Goal: Task Accomplishment & Management: Manage account settings

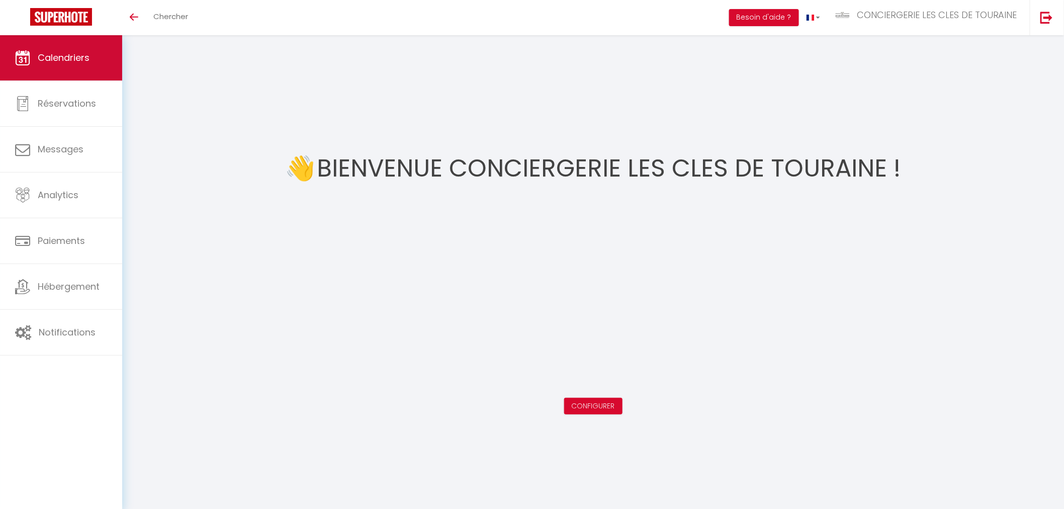
click at [42, 54] on span "Calendriers" at bounding box center [64, 57] width 52 height 13
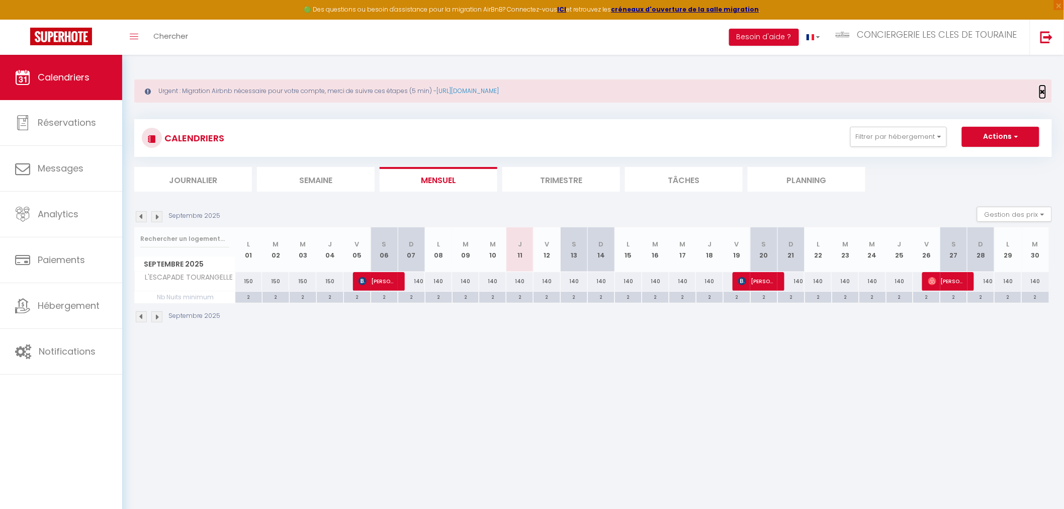
click at [1043, 93] on span "×" at bounding box center [1043, 92] width 6 height 13
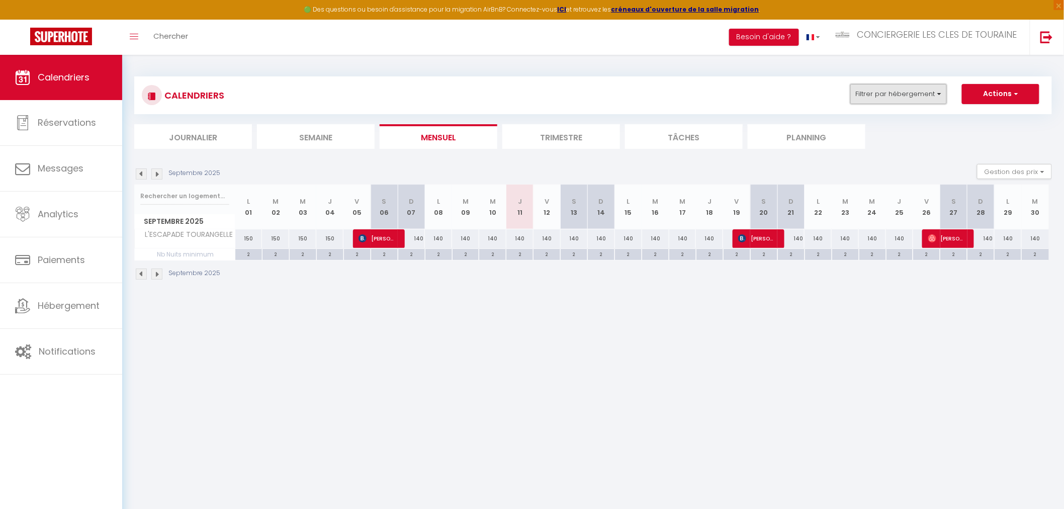
click at [908, 98] on button "Filtrer par hébergement" at bounding box center [899, 94] width 97 height 20
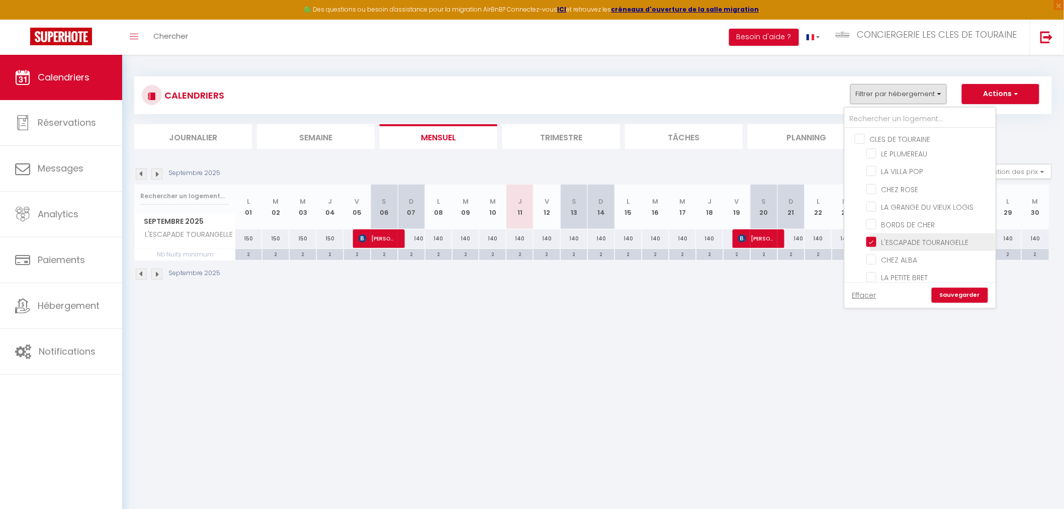
click at [896, 236] on input "L'ESCAPADE TOURANGELLE" at bounding box center [930, 241] width 126 height 10
checkbox input "false"
click at [900, 183] on input "CHEZ ROSE" at bounding box center [930, 188] width 126 height 10
checkbox input "true"
checkbox input "false"
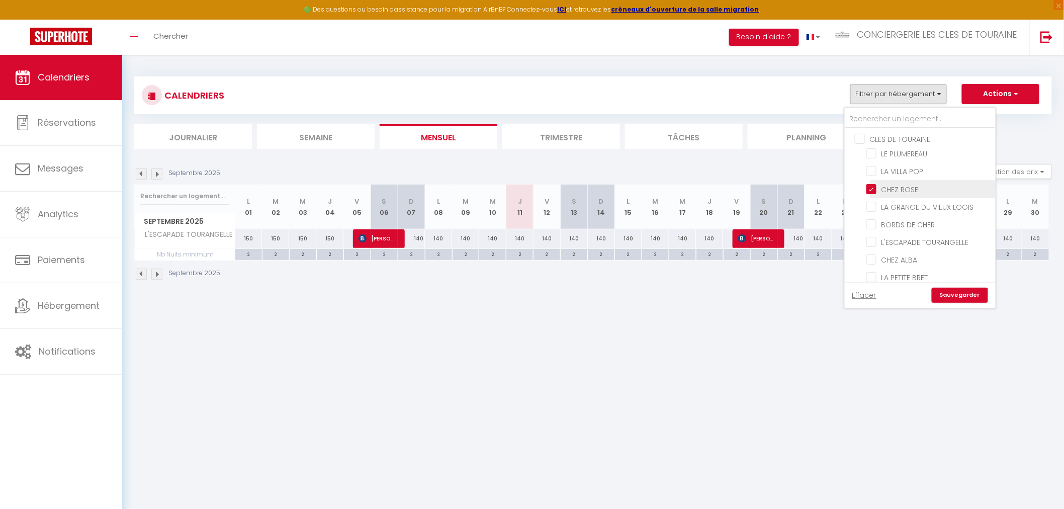
checkbox input "false"
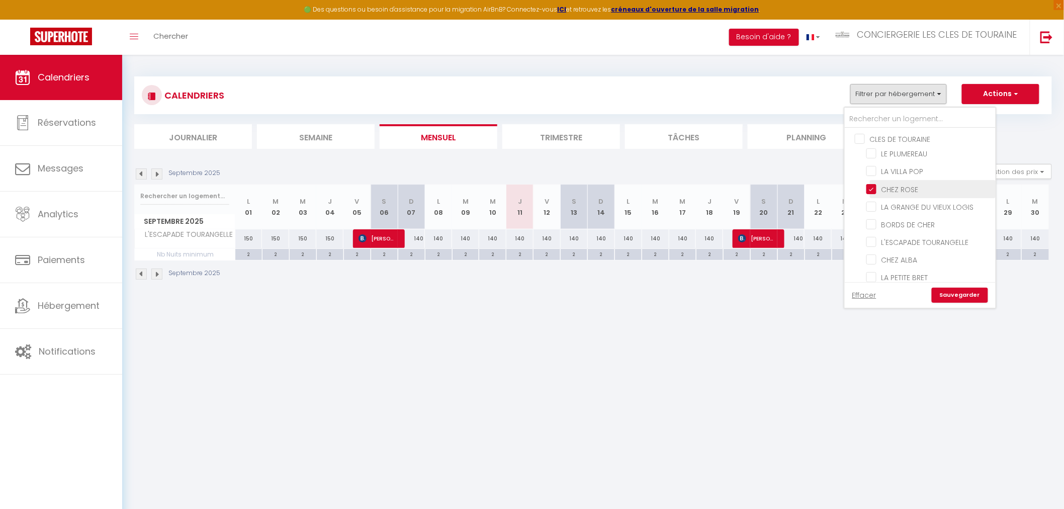
checkbox input "false"
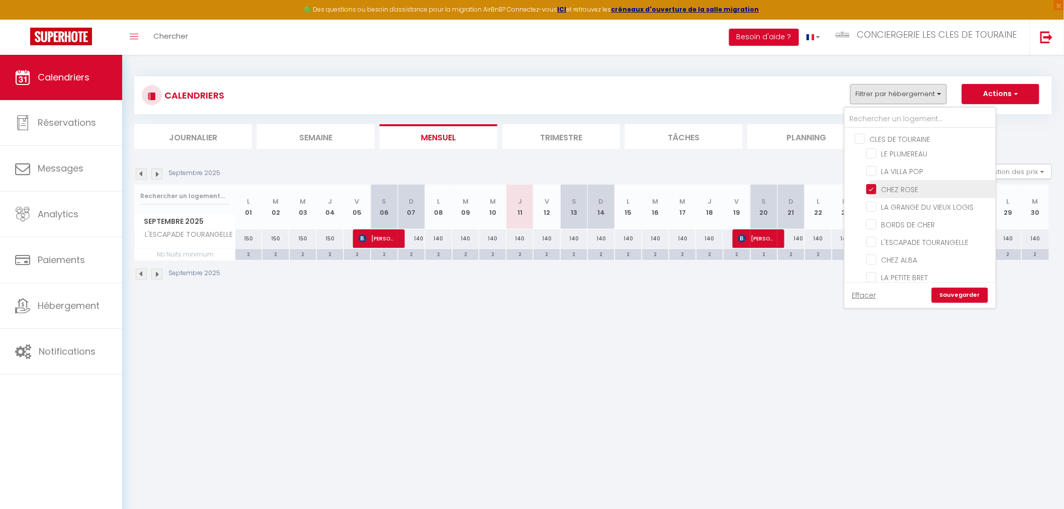
checkbox input "false"
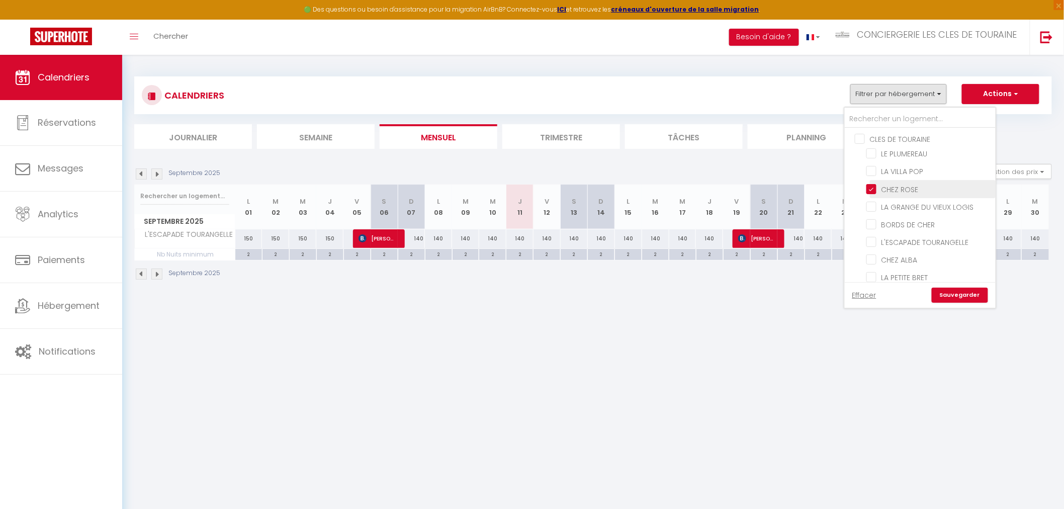
checkbox input "false"
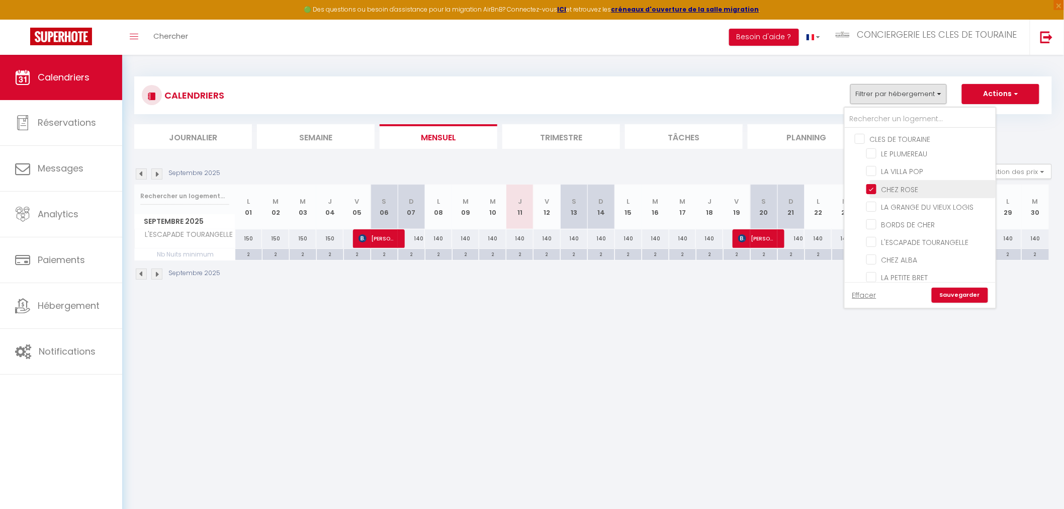
checkbox input "false"
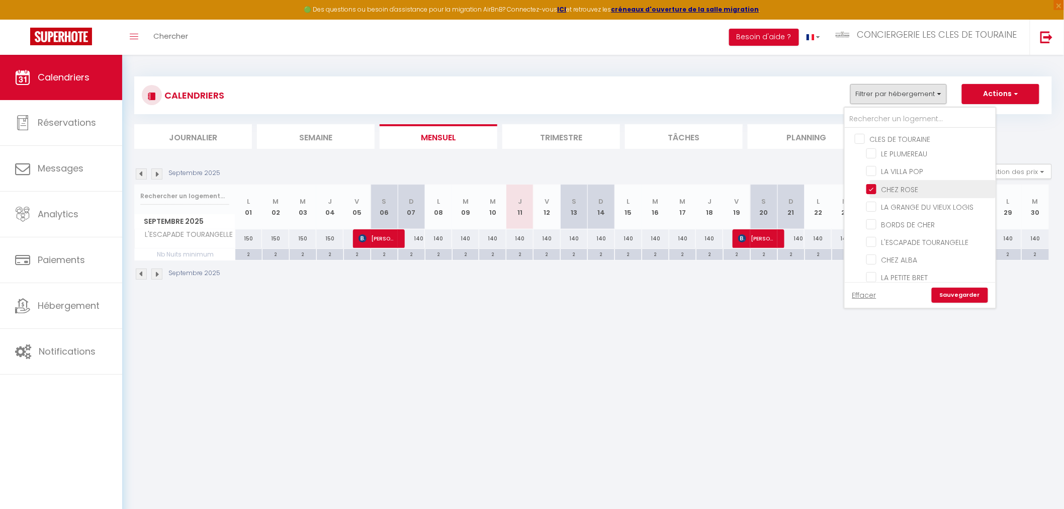
checkbox input "false"
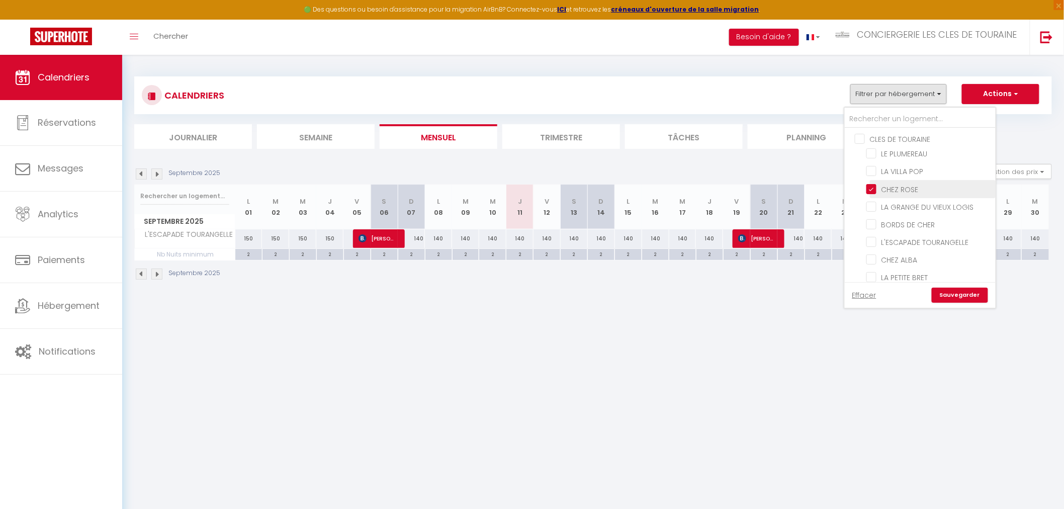
checkbox input "false"
click at [904, 146] on input "CHEZ ALBA" at bounding box center [930, 147] width 126 height 10
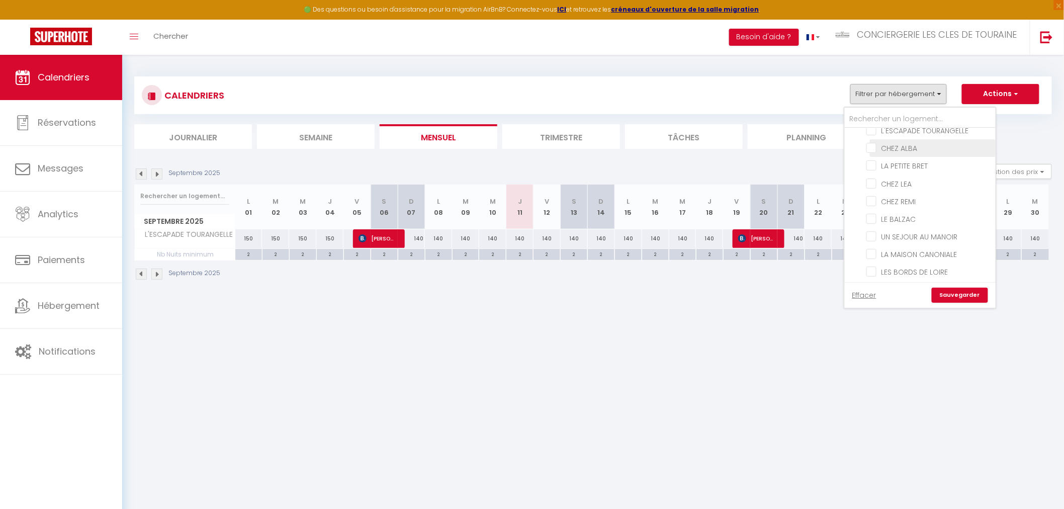
checkbox input "true"
checkbox input "false"
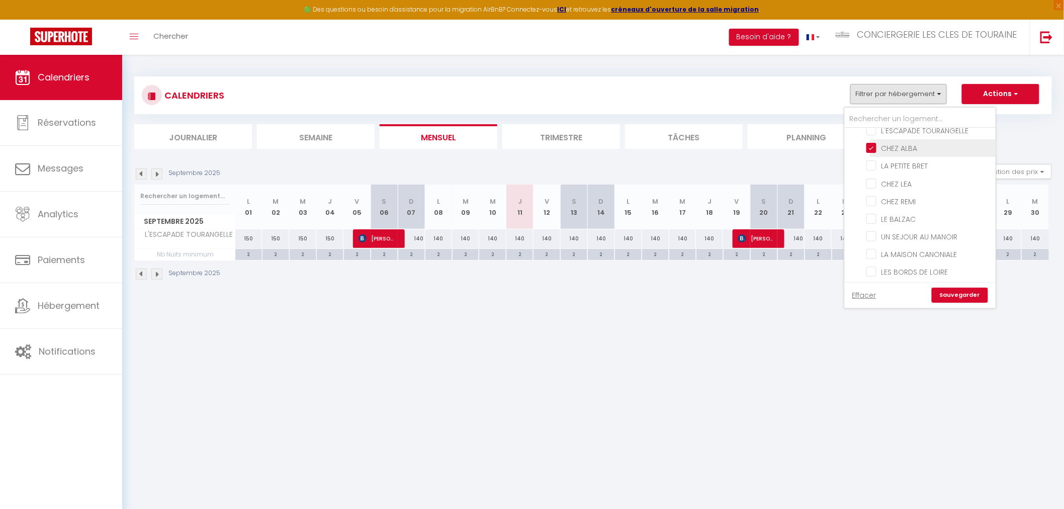
checkbox input "false"
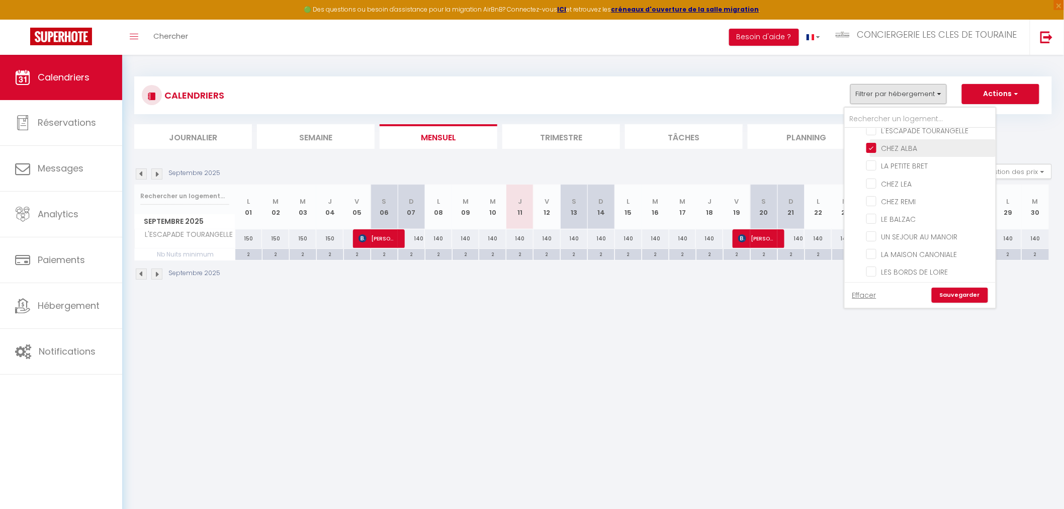
checkbox input "false"
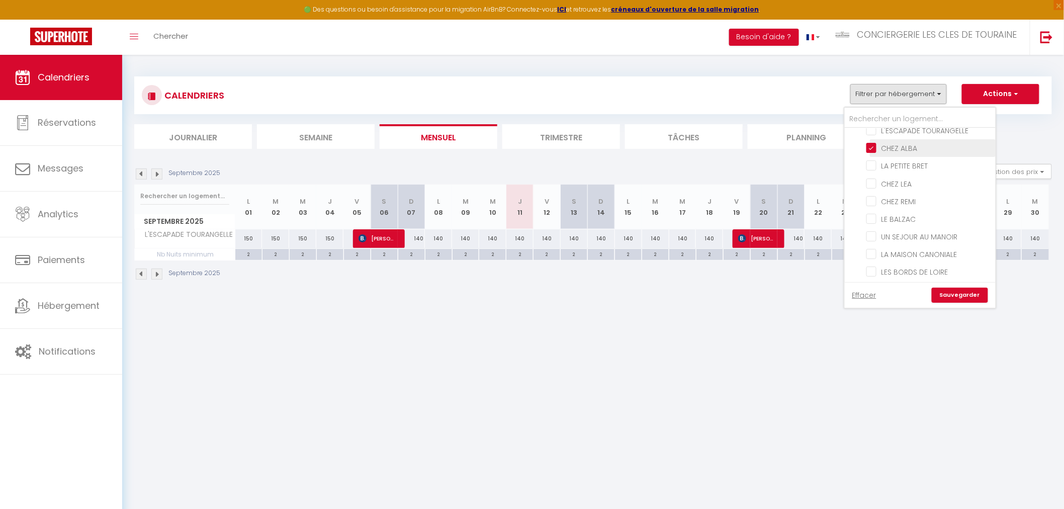
checkbox input "false"
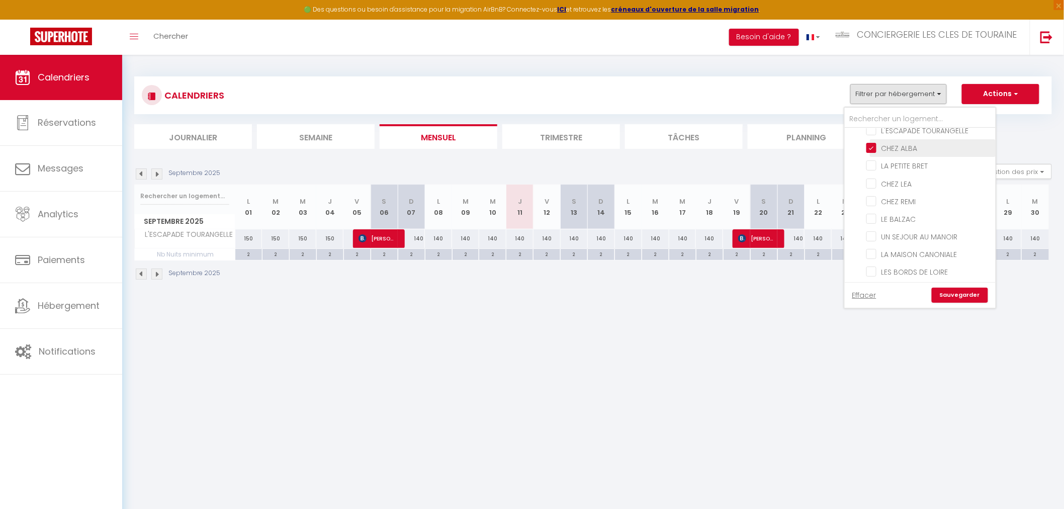
checkbox input "false"
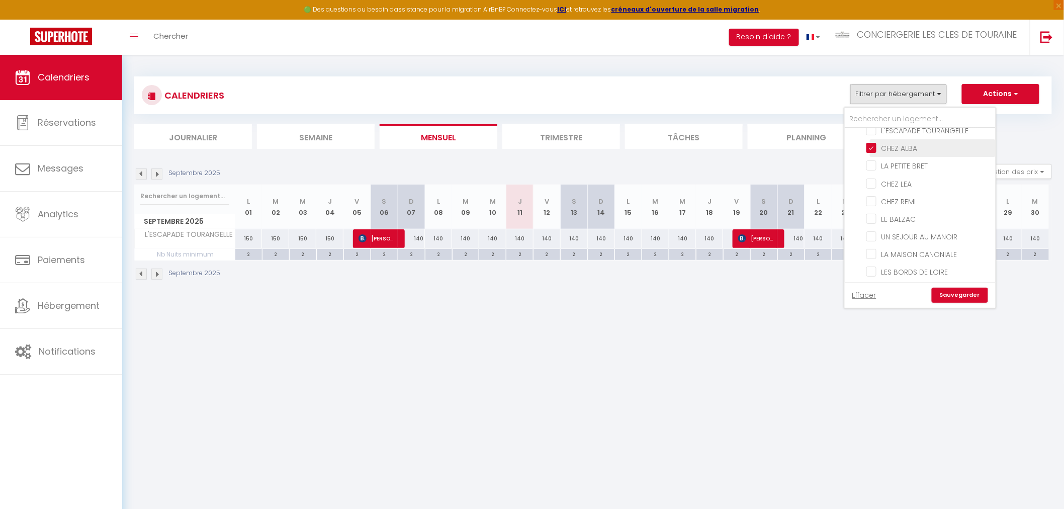
checkbox input "false"
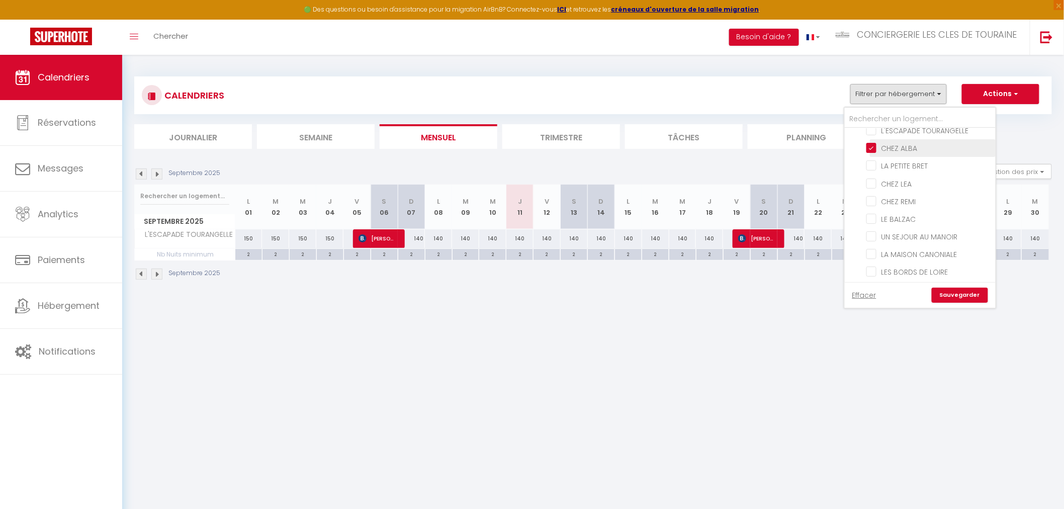
checkbox input "false"
click at [954, 294] on link "Sauvegarder" at bounding box center [960, 295] width 56 height 15
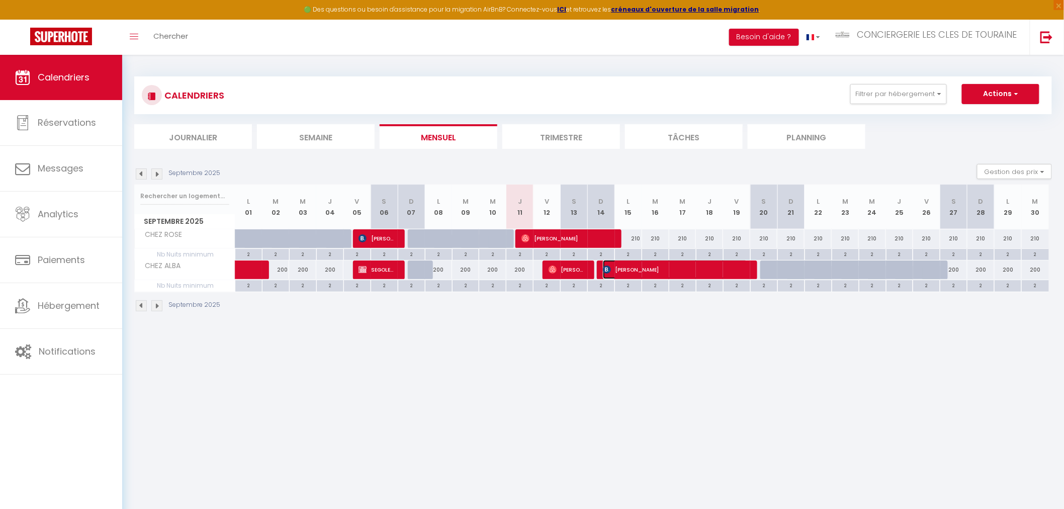
click at [613, 269] on span "[PERSON_NAME]" at bounding box center [675, 269] width 145 height 19
select select "OK"
select select "KO"
select select "0"
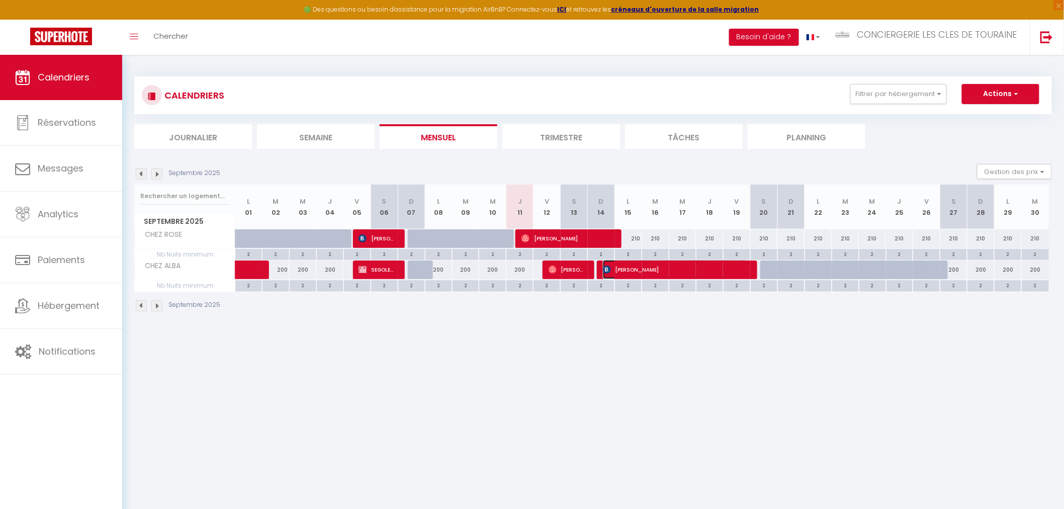
select select "1"
select select
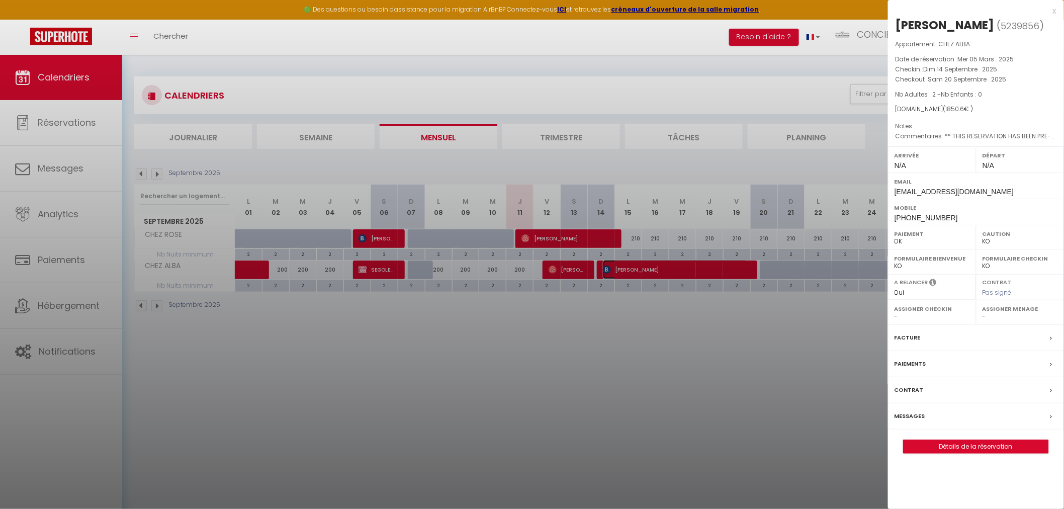
select select "26291"
select select "32445"
